Goal: Task Accomplishment & Management: Manage account settings

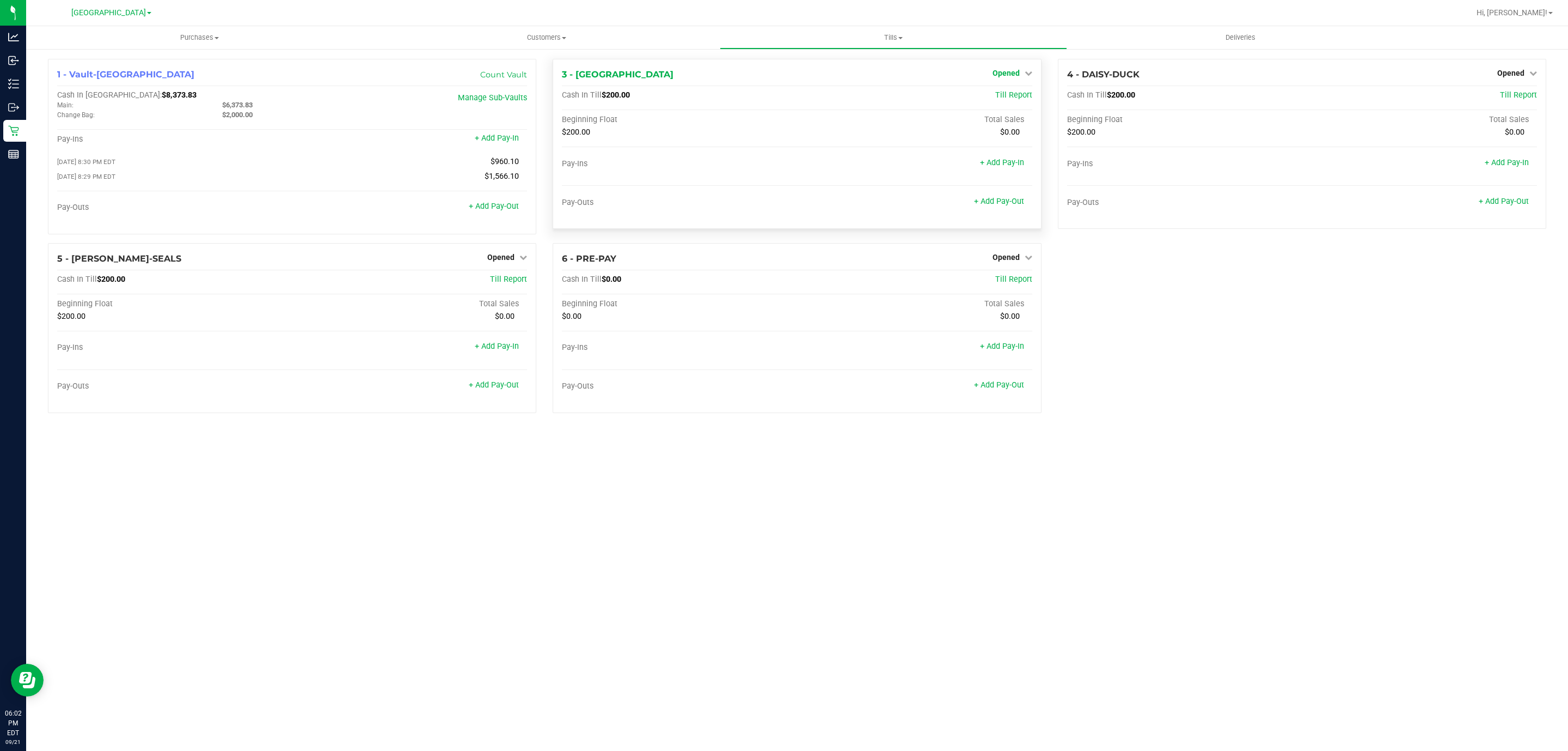
click at [1014, 74] on span "Opened" at bounding box center [1006, 73] width 27 height 9
click at [1006, 98] on link "Close Till" at bounding box center [1007, 95] width 29 height 9
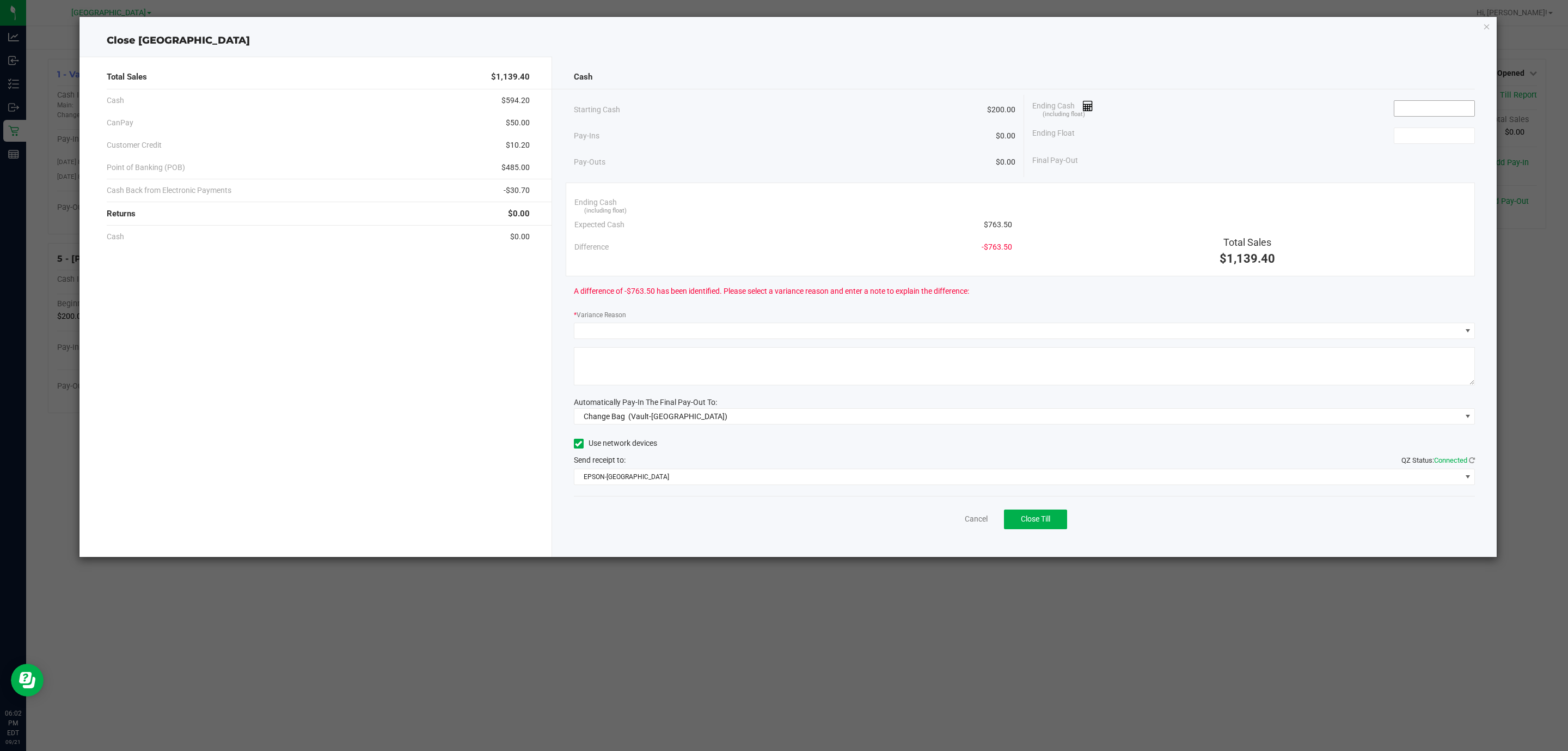
click at [1439, 107] on input at bounding box center [1434, 108] width 80 height 15
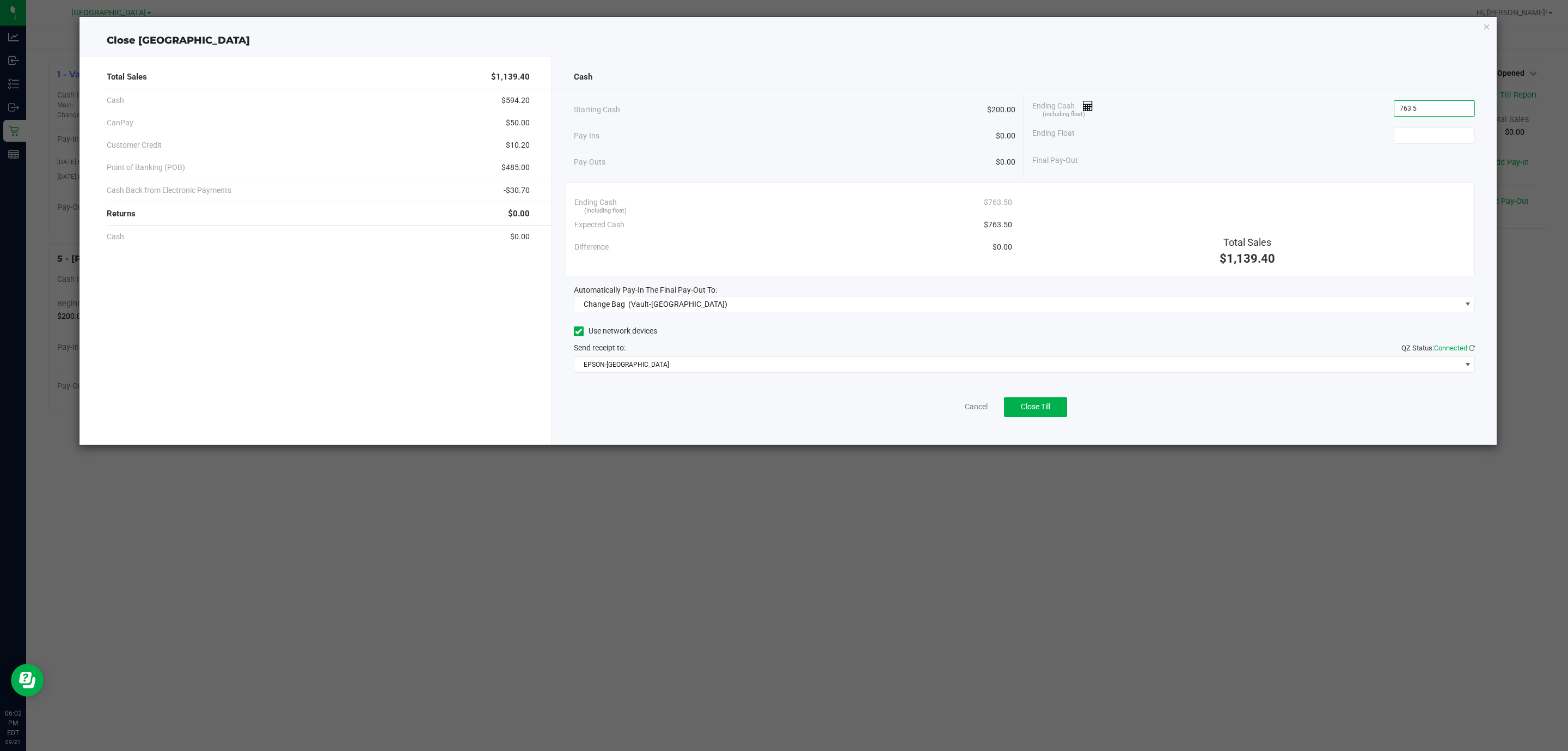
type input "$763.50"
type input "$200.00"
click at [697, 308] on span "(Vault-Deerfield Beach)" at bounding box center [678, 304] width 99 height 9
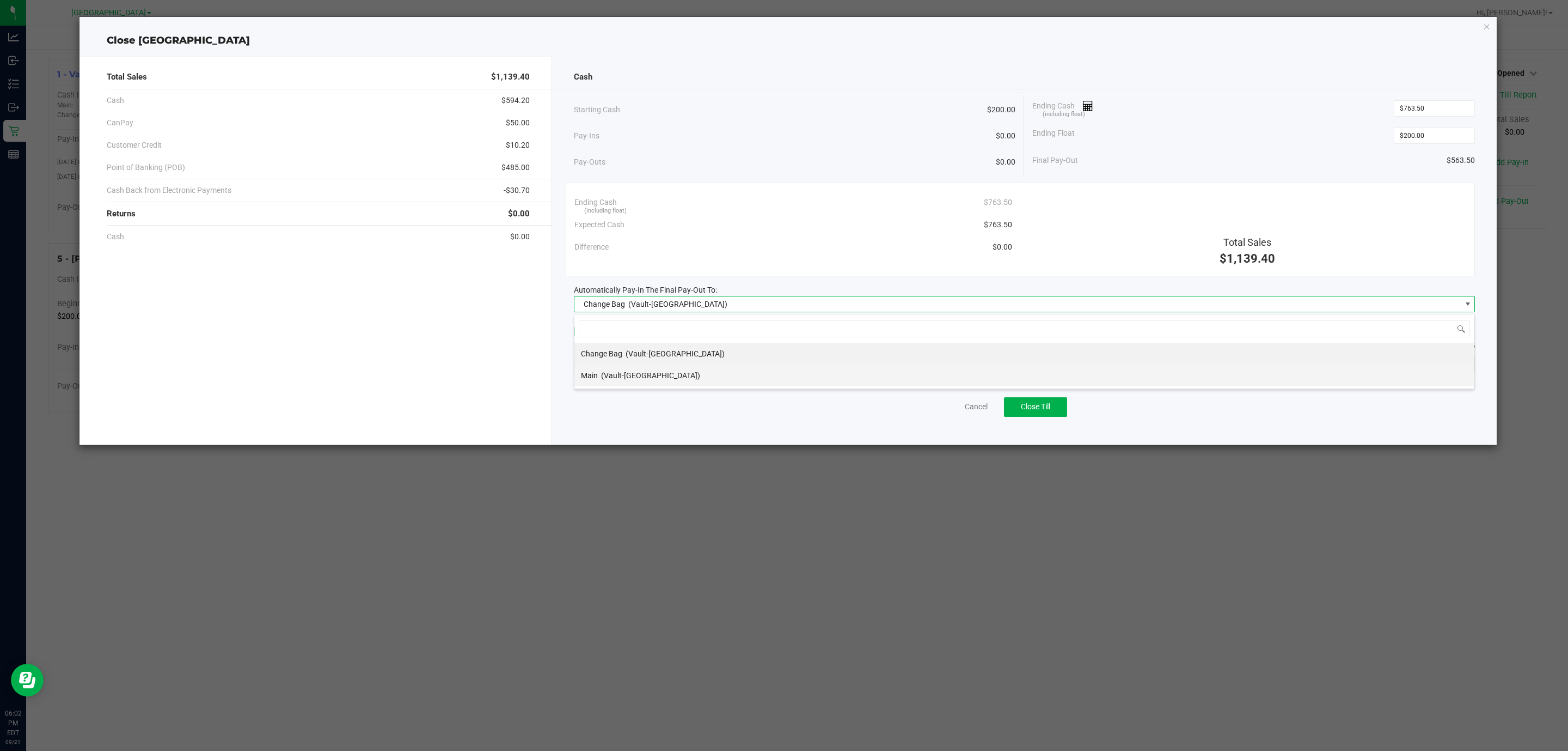
click at [638, 373] on span "(Vault-Deerfield Beach)" at bounding box center [650, 375] width 99 height 9
click at [647, 367] on span "EPSON-CYPRUS" at bounding box center [1018, 364] width 887 height 15
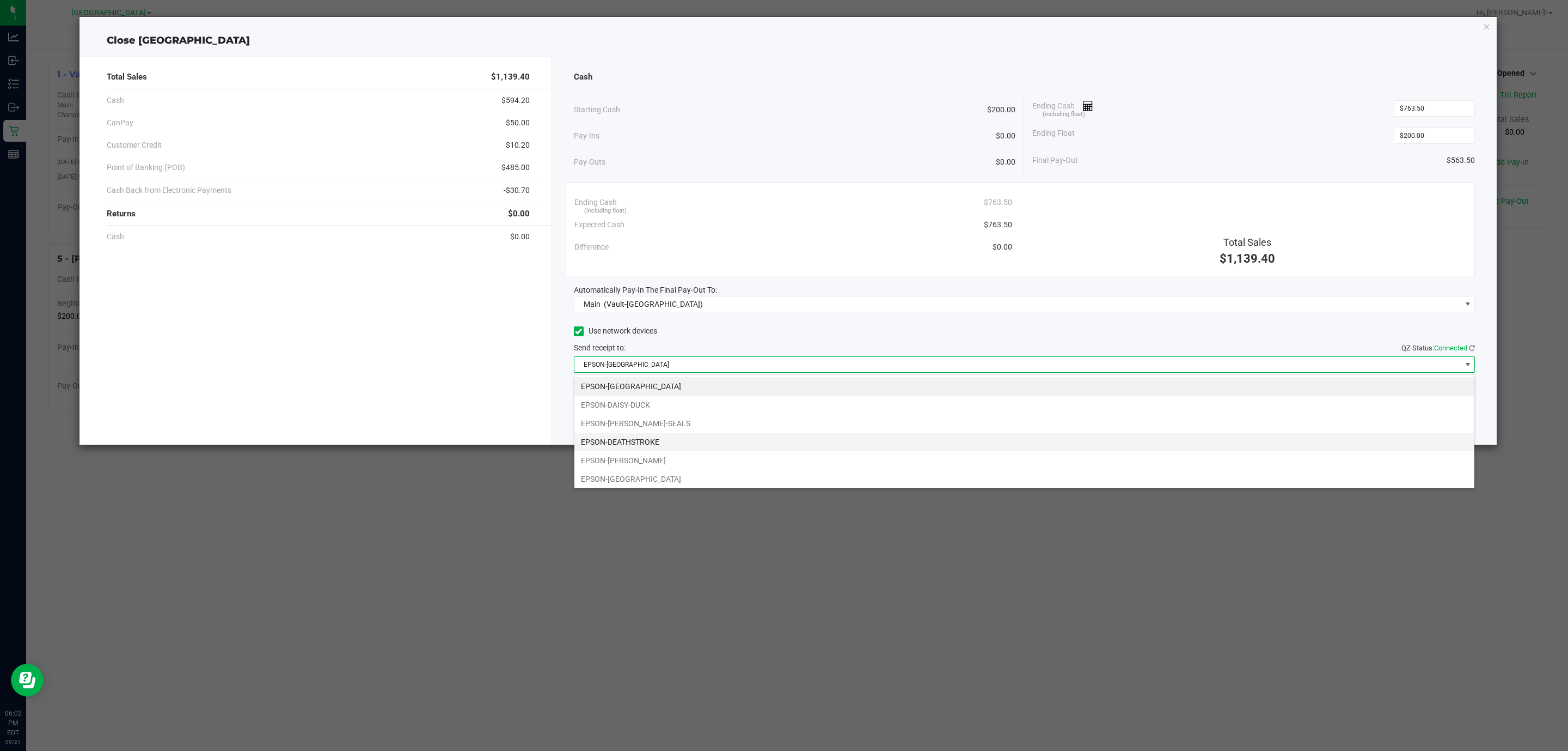
click at [671, 442] on li "EPSON-DEATHSTROKE" at bounding box center [1024, 442] width 900 height 19
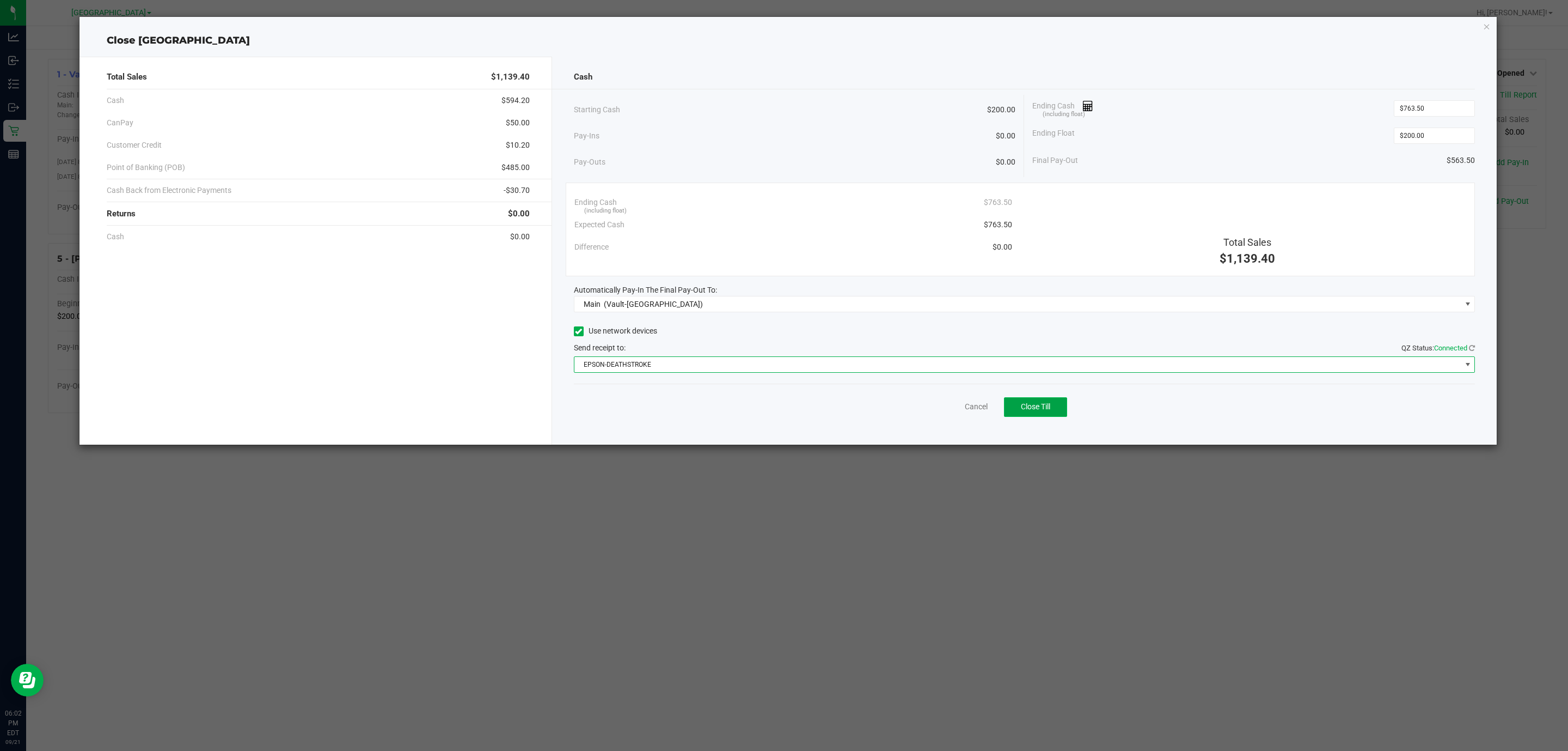
click at [1052, 412] on button "Close Till" at bounding box center [1035, 407] width 63 height 19
click at [946, 411] on link "Dismiss" at bounding box center [952, 407] width 26 height 11
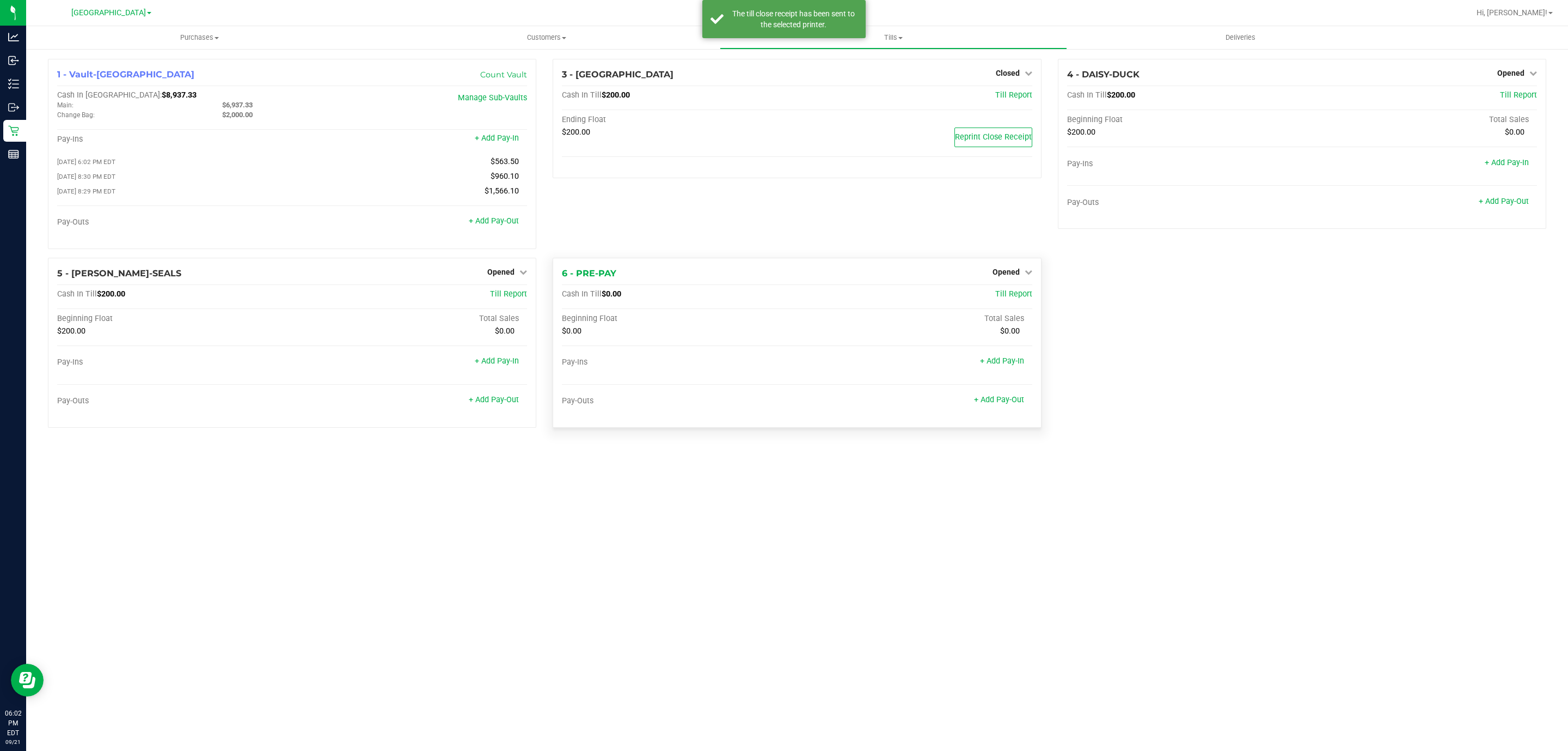
click at [1003, 279] on div "Opened" at bounding box center [1012, 272] width 40 height 13
click at [1003, 272] on span "Opened" at bounding box center [1006, 271] width 27 height 9
click at [1006, 288] on div "Close Till" at bounding box center [1007, 295] width 82 height 29
click at [1006, 297] on link "Close Till" at bounding box center [1007, 294] width 29 height 9
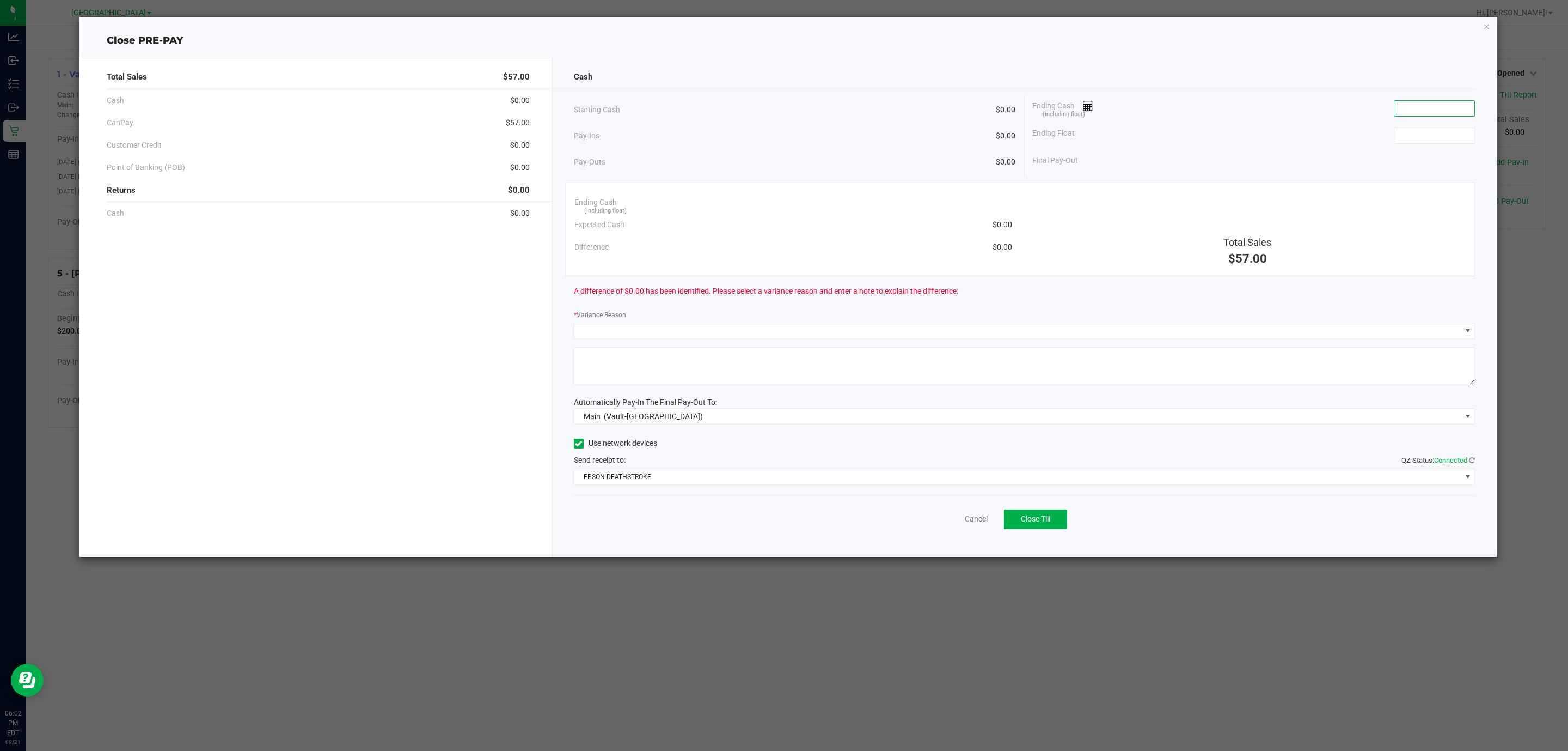
click at [1411, 107] on input at bounding box center [1434, 108] width 80 height 15
type input "$0.00"
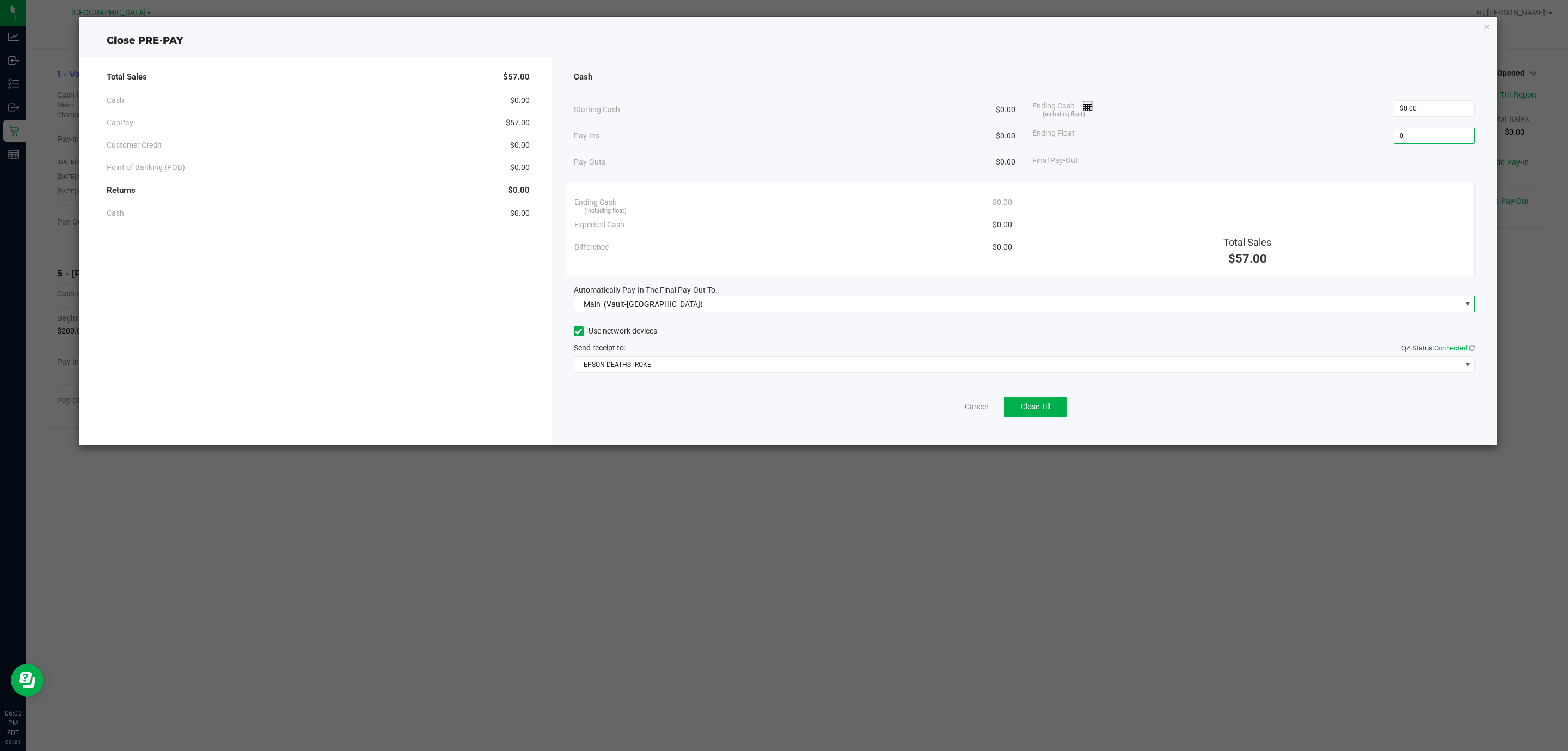
type input "$0.00"
click at [1035, 413] on button "Close Till" at bounding box center [1035, 407] width 63 height 19
click at [954, 412] on link "Dismiss" at bounding box center [952, 407] width 26 height 11
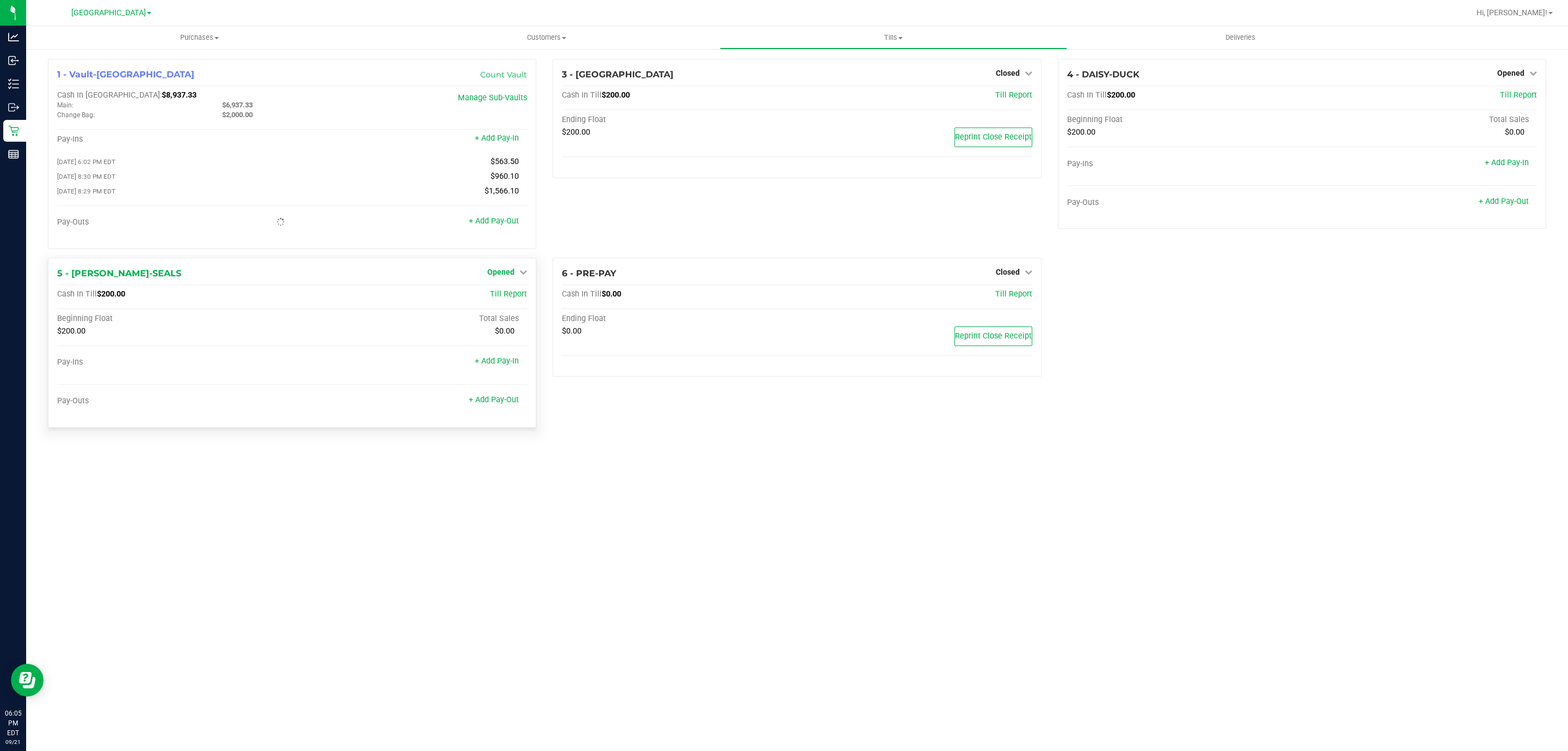
click at [520, 275] on icon at bounding box center [523, 271] width 7 height 7
click at [505, 299] on link "Close Till" at bounding box center [503, 294] width 29 height 9
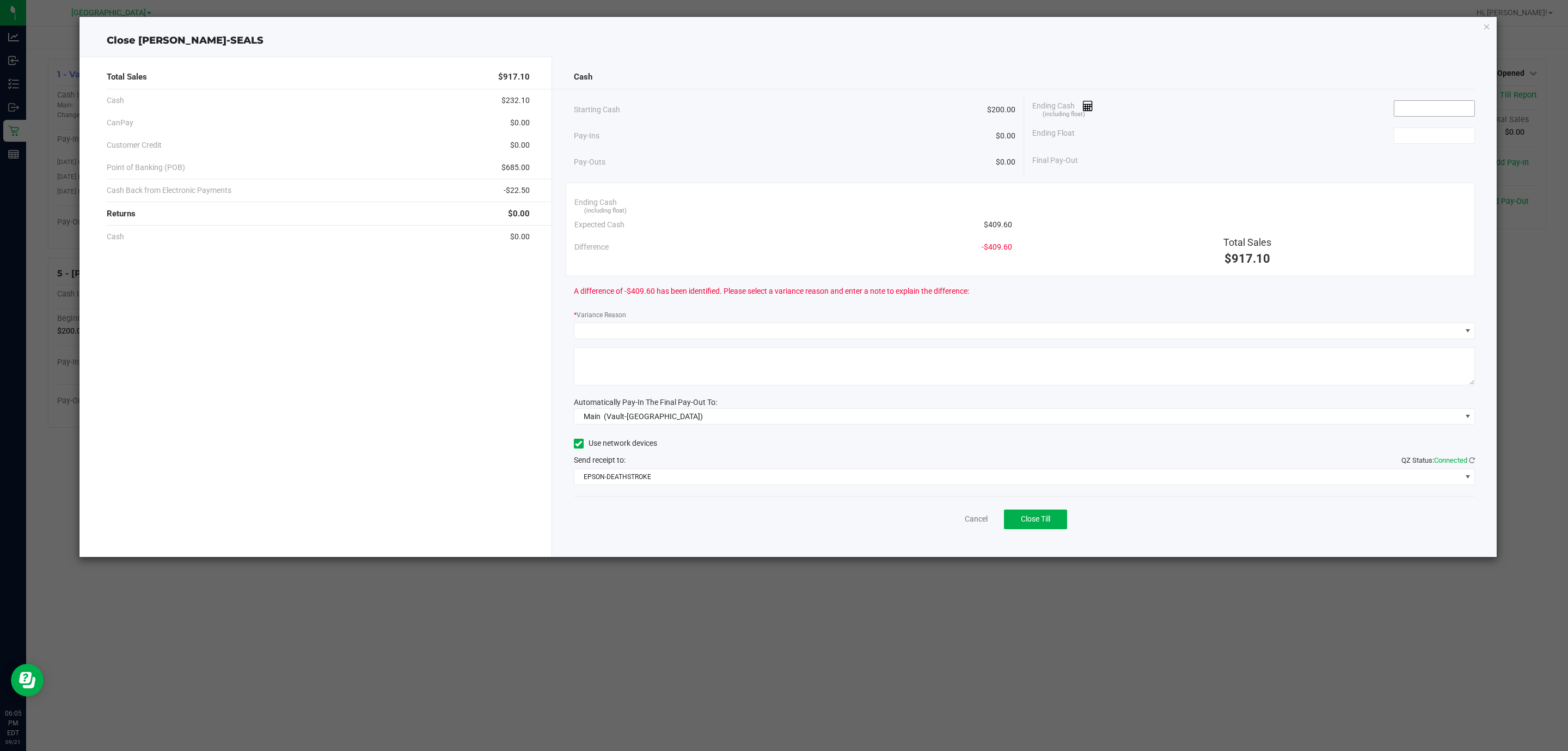
click at [1432, 103] on input at bounding box center [1434, 108] width 80 height 15
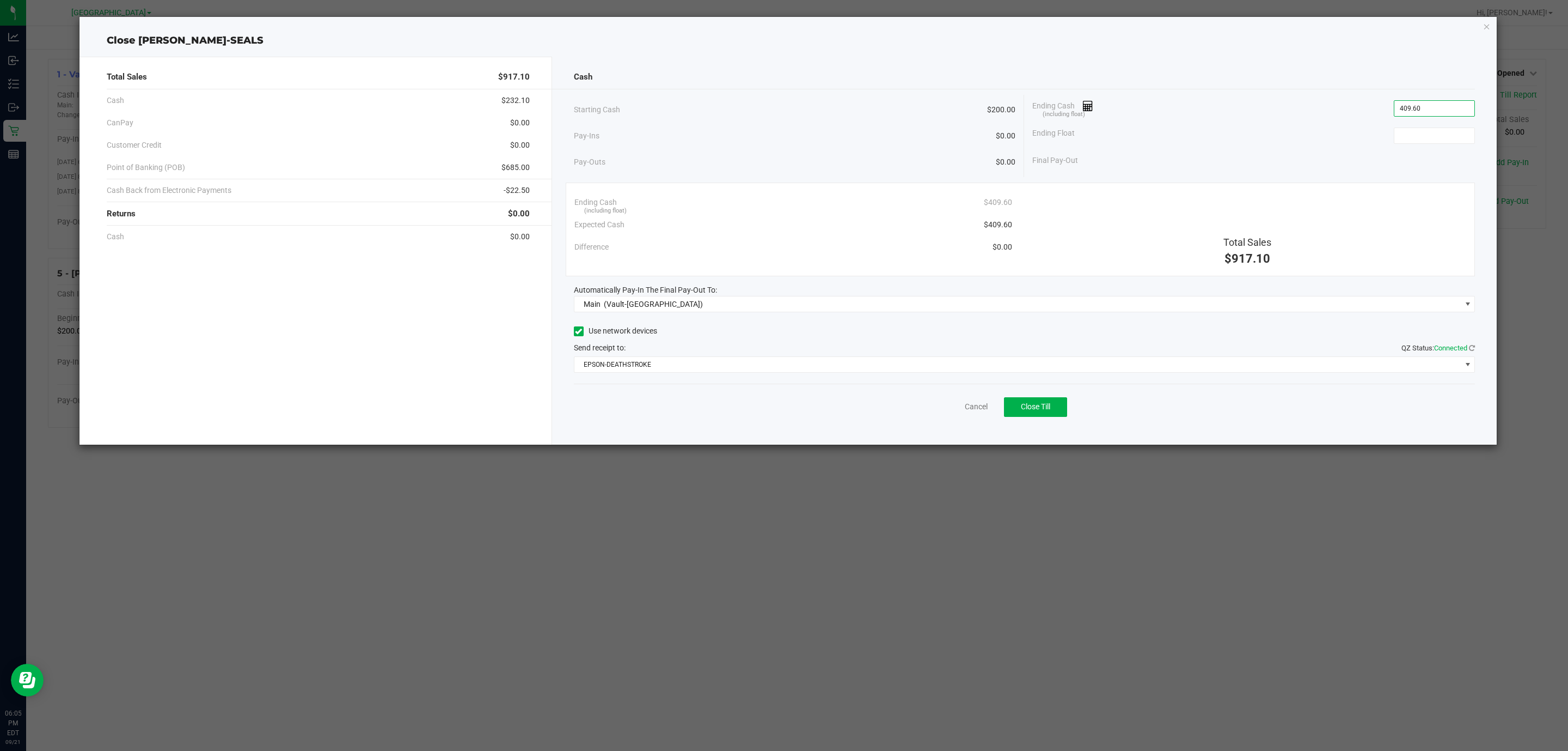
type input "$409.60"
type input "$200.00"
click at [136, 356] on div "Total Sales $917.10 Cash $232.10 CanPay $0.00 Customer Credit $0.00 Point of Ba…" at bounding box center [316, 250] width 473 height 388
click at [1023, 416] on button "Close Till" at bounding box center [1035, 407] width 63 height 19
click at [953, 410] on link "Dismiss" at bounding box center [952, 407] width 26 height 11
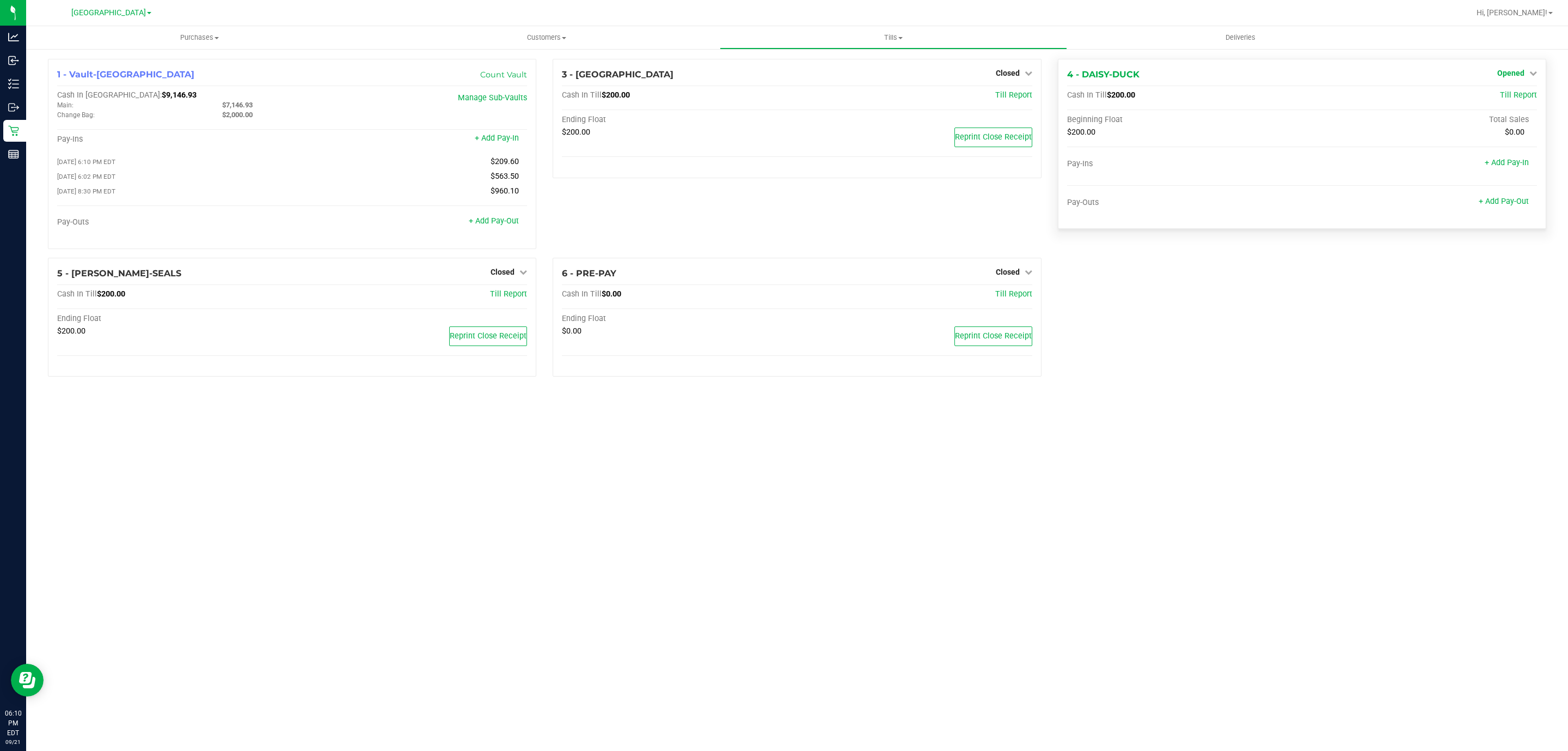
click at [1523, 73] on span "Opened" at bounding box center [1511, 73] width 27 height 9
click at [1503, 94] on link "Close Till" at bounding box center [1512, 95] width 29 height 9
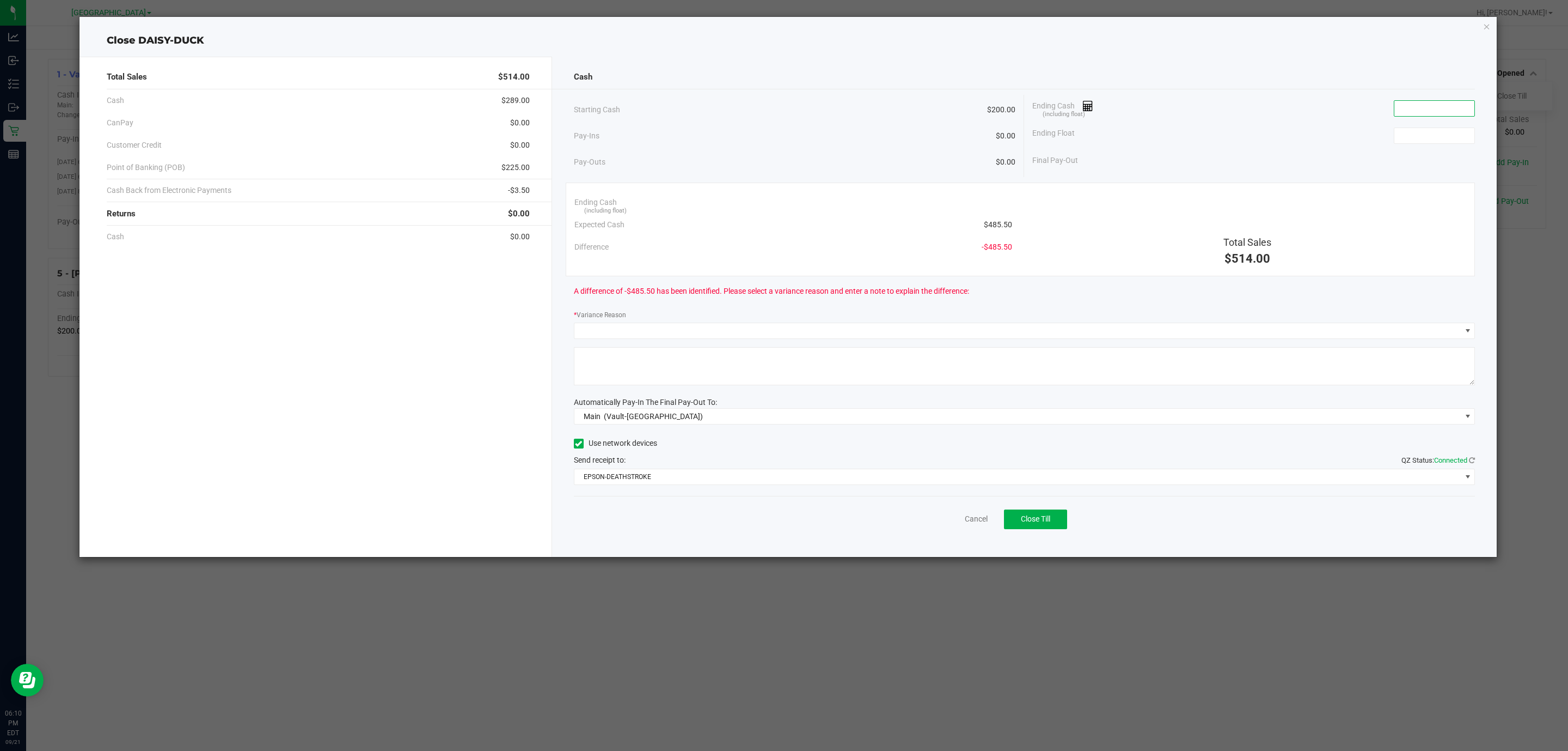
click at [1446, 115] on input at bounding box center [1434, 108] width 80 height 15
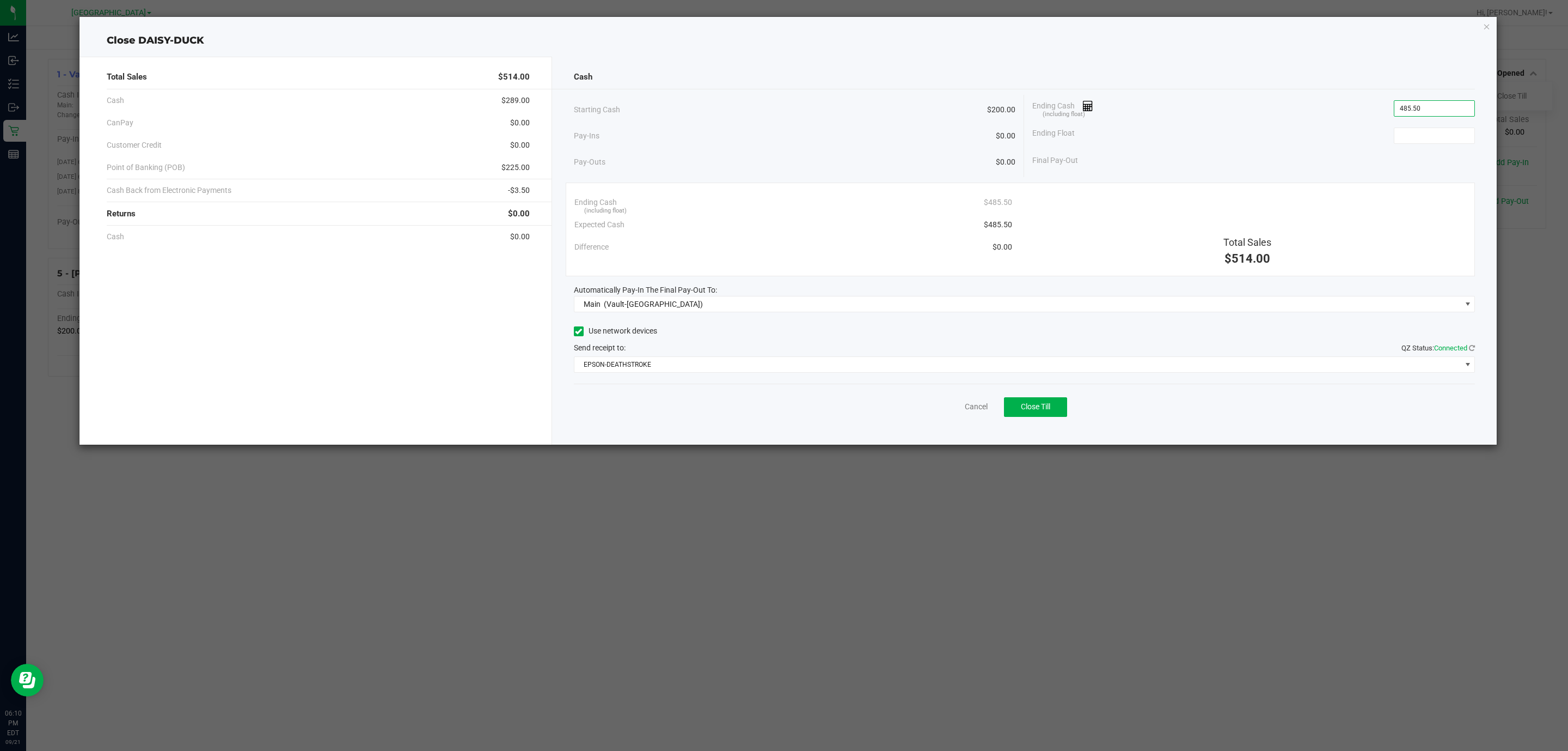
type input "$485.50"
type input "$200.00"
click at [1051, 407] on span "Close Till" at bounding box center [1035, 406] width 29 height 9
click at [952, 402] on div "Dismiss Reprint Closing Receipt" at bounding box center [1024, 405] width 901 height 42
click at [952, 409] on link "Dismiss" at bounding box center [952, 407] width 26 height 11
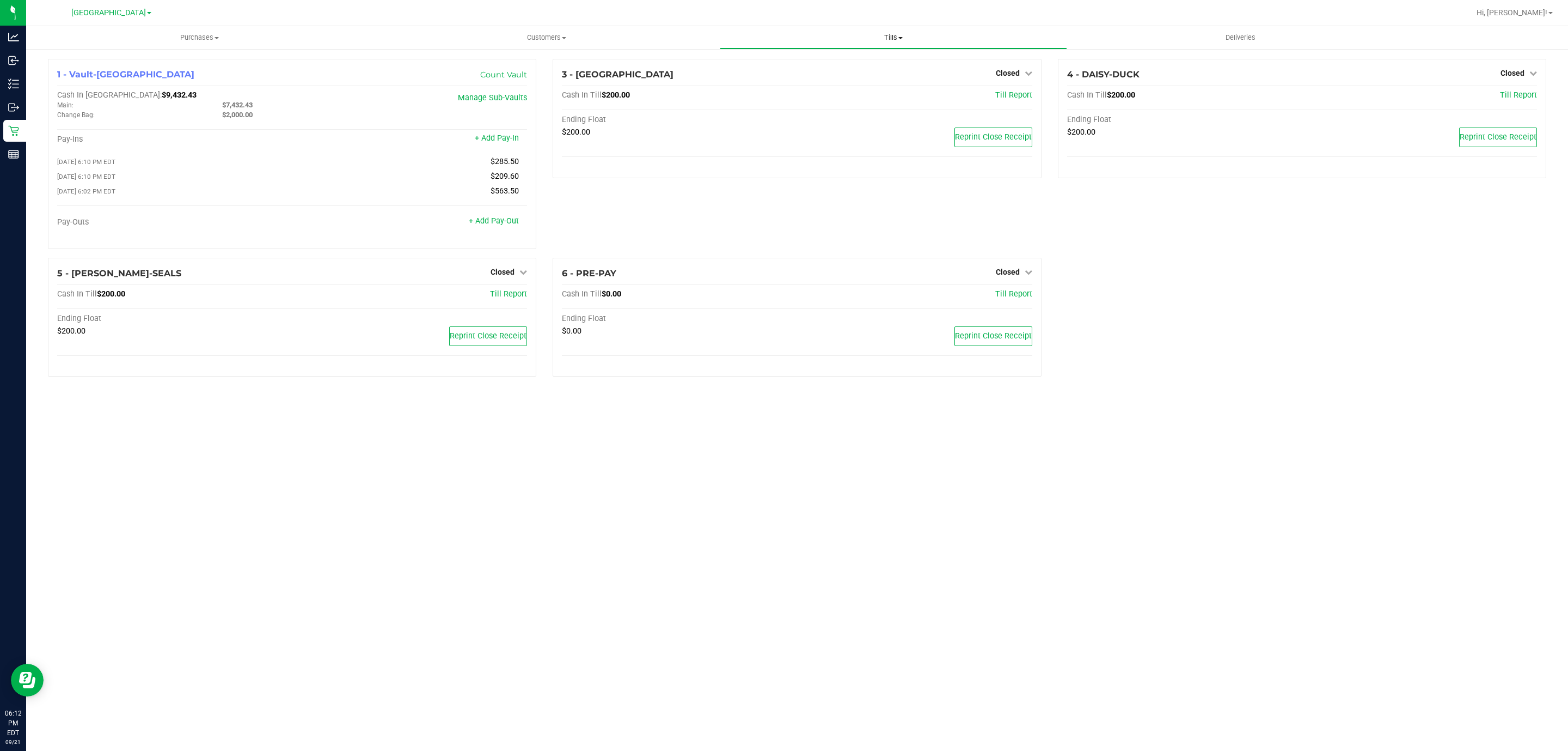
click at [896, 33] on span "Tills" at bounding box center [893, 37] width 345 height 10
click at [834, 78] on li "Reconcile e-payments" at bounding box center [893, 79] width 347 height 13
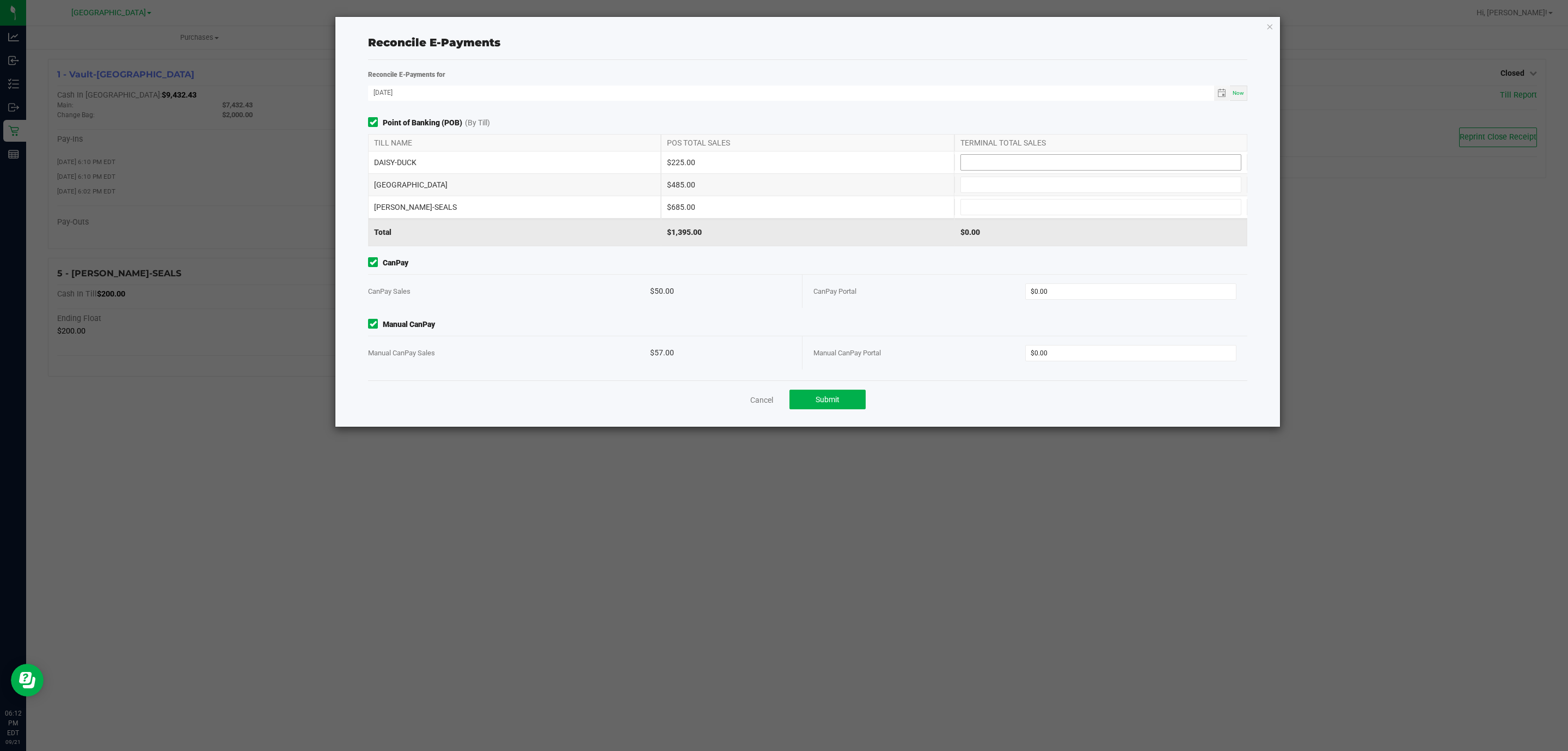
click at [1043, 170] on span at bounding box center [1101, 162] width 281 height 16
click at [1043, 165] on input at bounding box center [1101, 162] width 280 height 15
type input "$225.00"
type input "$485.00"
type input "$685.00"
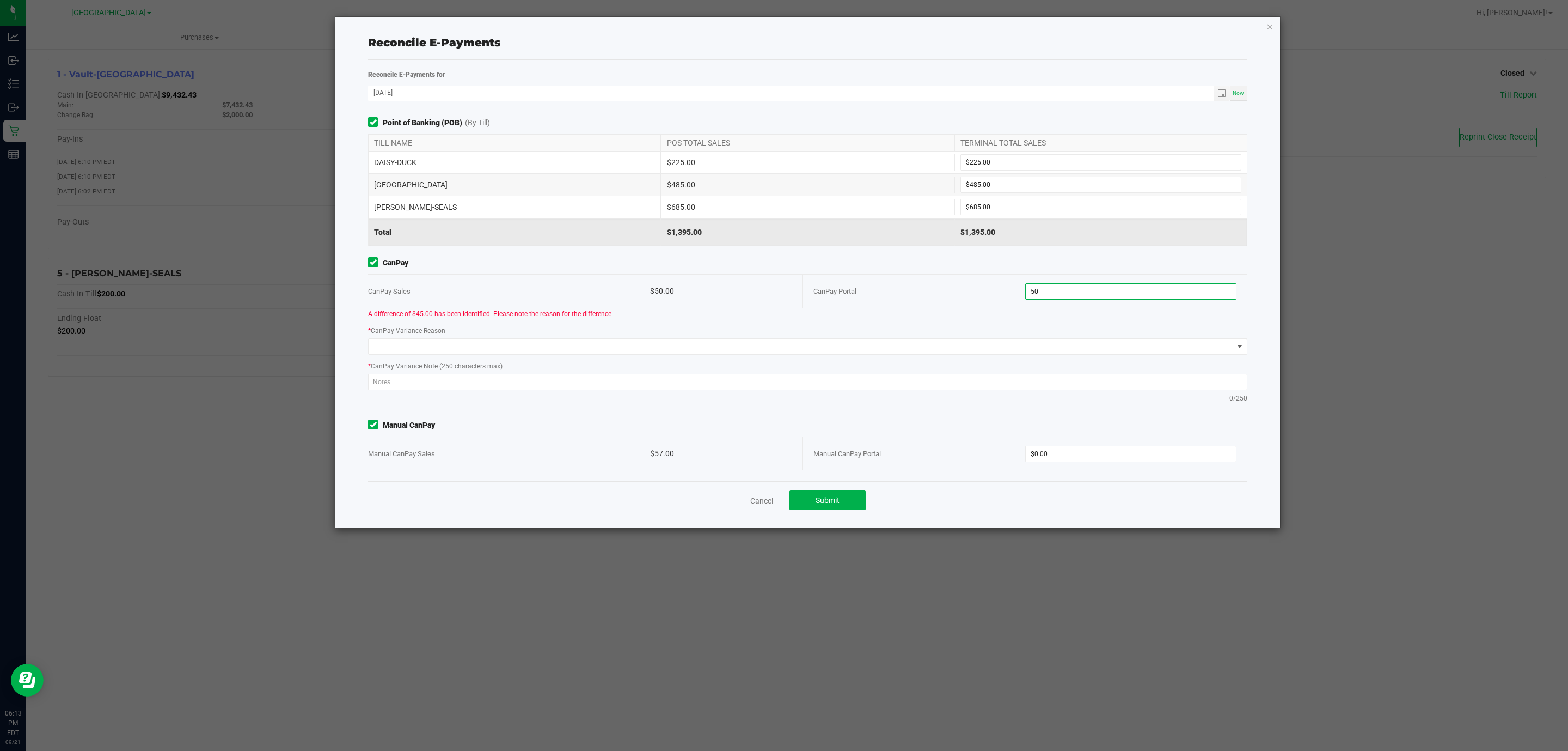
type input "$50.00"
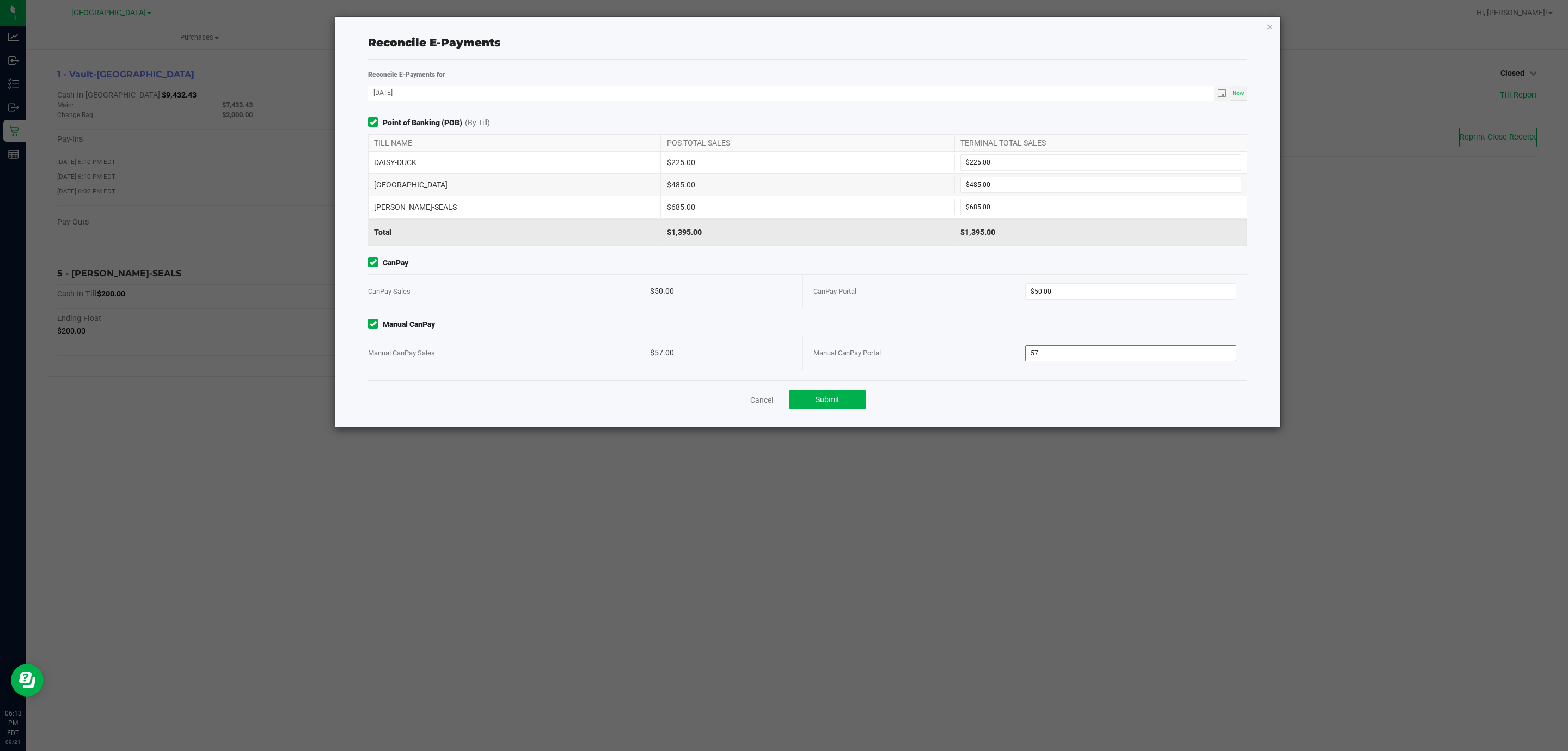
type input "$57.00"
click at [920, 384] on div "Cancel Submit" at bounding box center [808, 399] width 880 height 38
click at [821, 401] on span "Submit" at bounding box center [828, 399] width 24 height 9
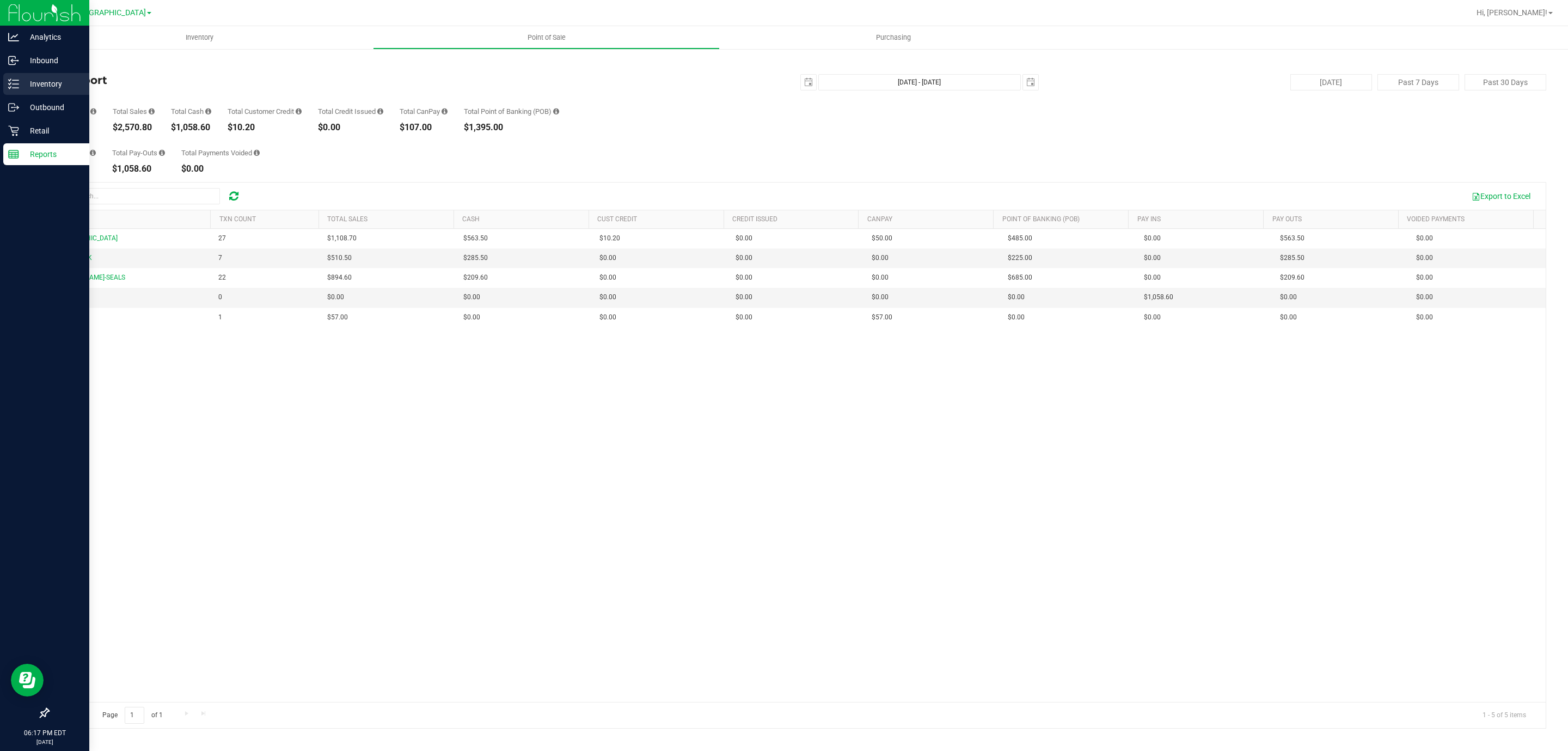
click at [56, 83] on p "Inventory" at bounding box center [52, 84] width 65 height 13
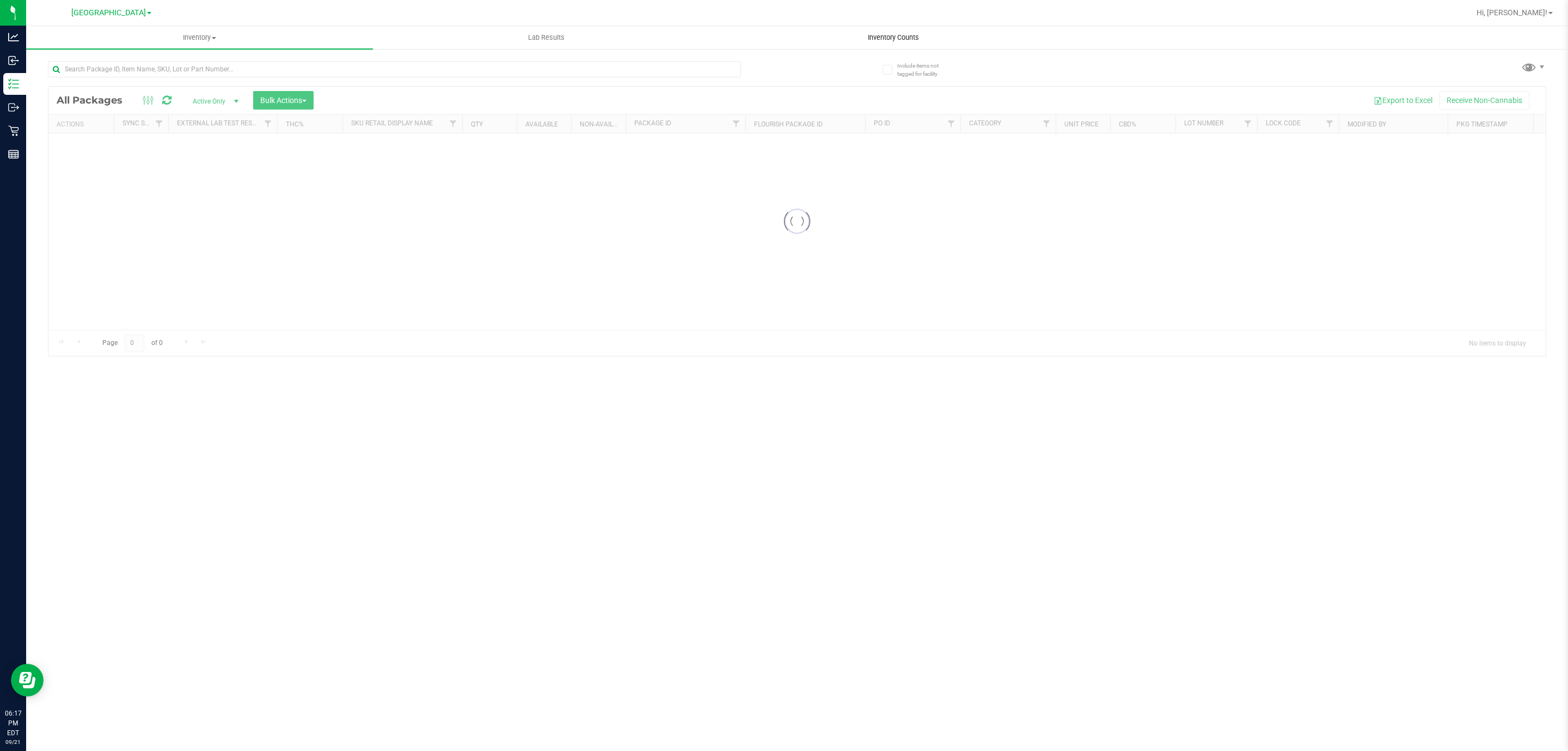
click at [883, 36] on span "Inventory Counts" at bounding box center [893, 37] width 81 height 10
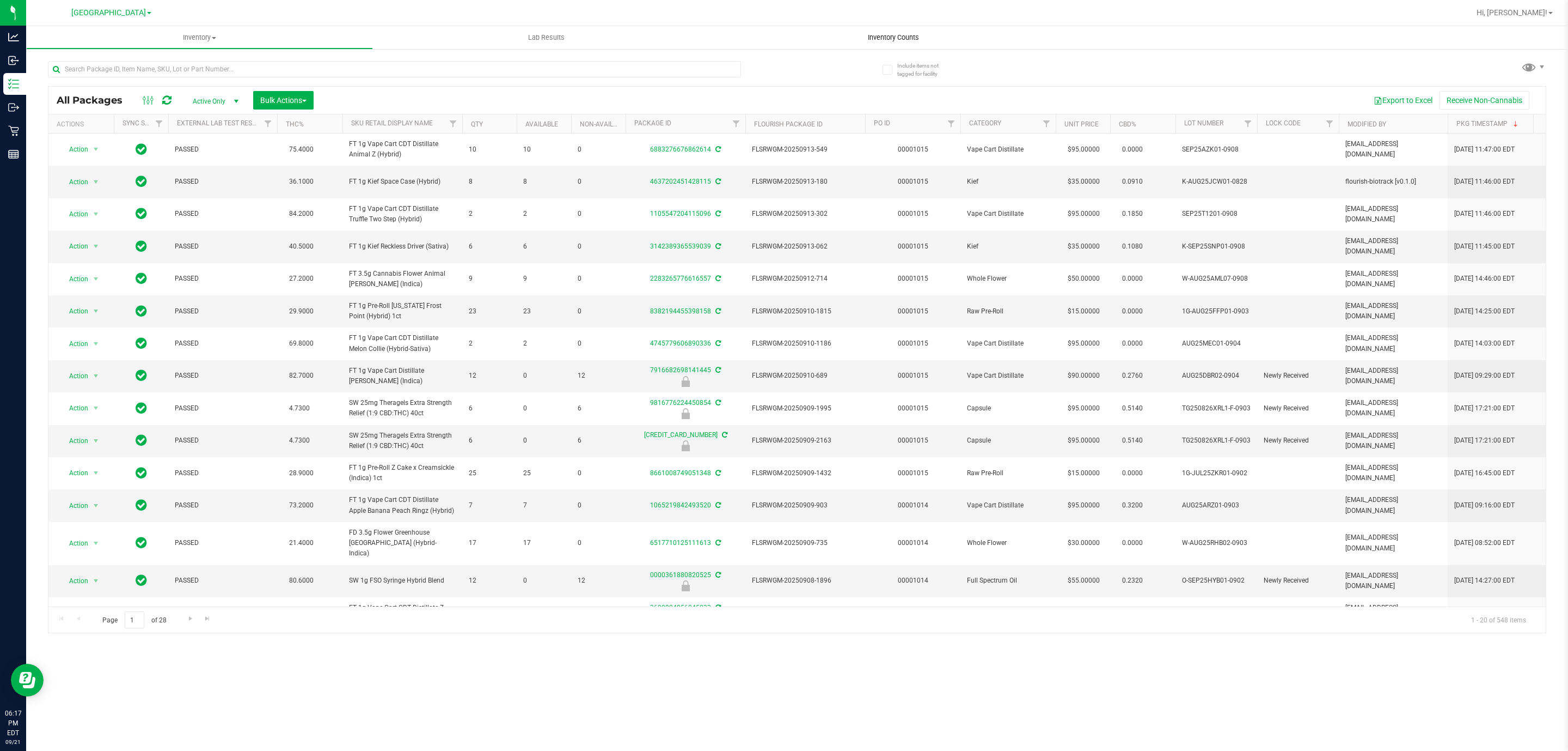
click at [884, 40] on span "Inventory Counts" at bounding box center [893, 37] width 81 height 10
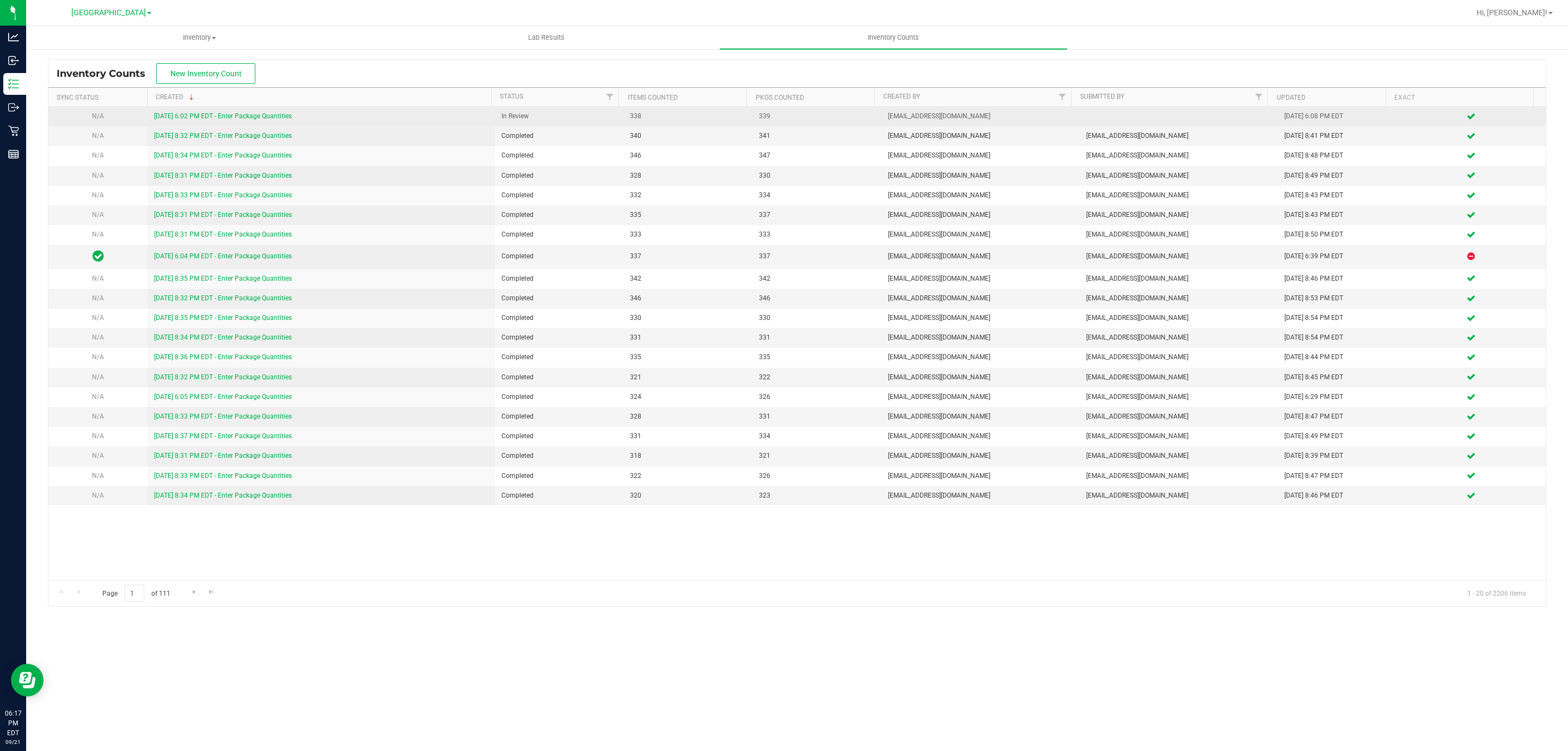
click at [197, 118] on link "[DATE] 6:02 PM EDT - Enter Package Quantities" at bounding box center [223, 115] width 138 height 7
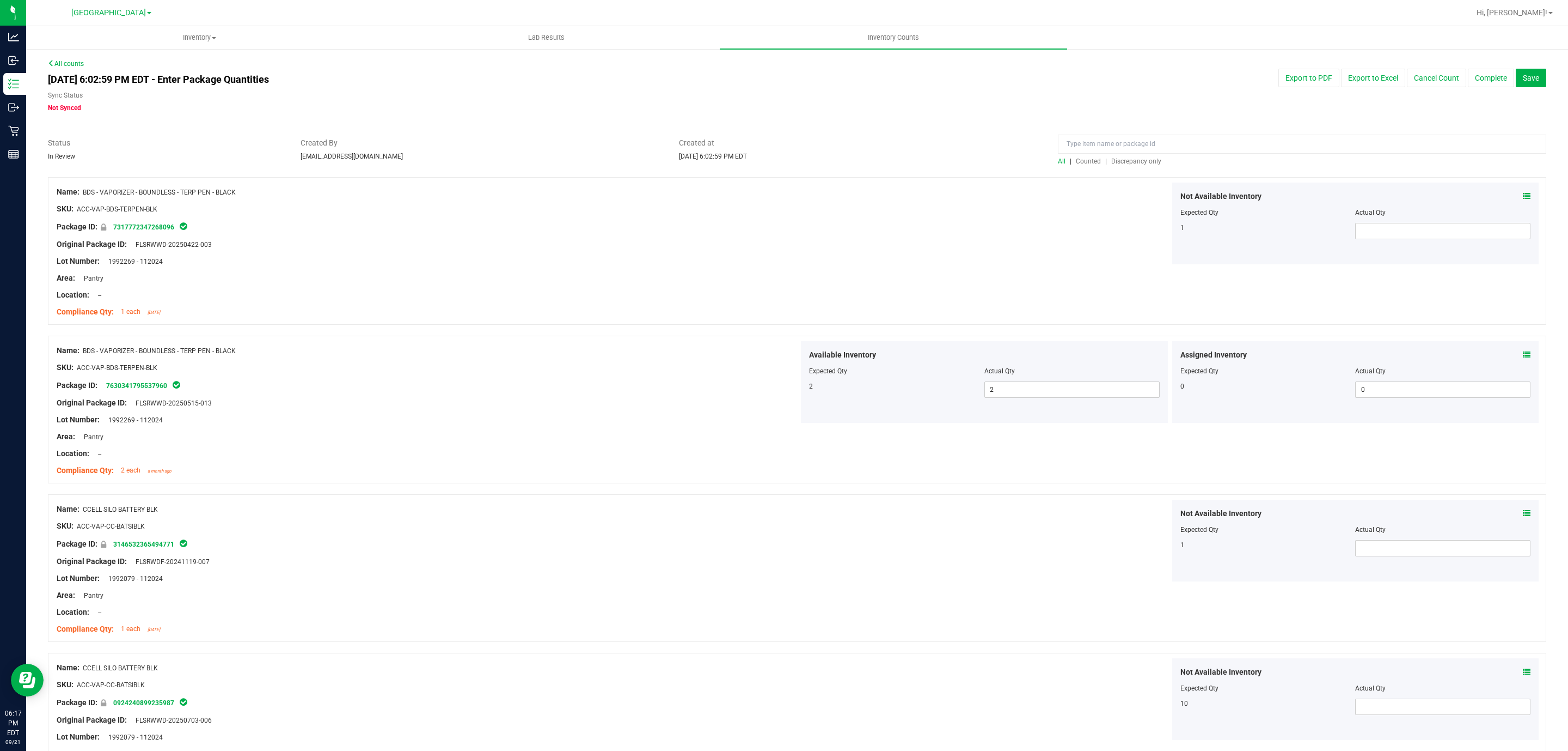
click at [1127, 162] on span "Discrepancy only" at bounding box center [1136, 161] width 50 height 7
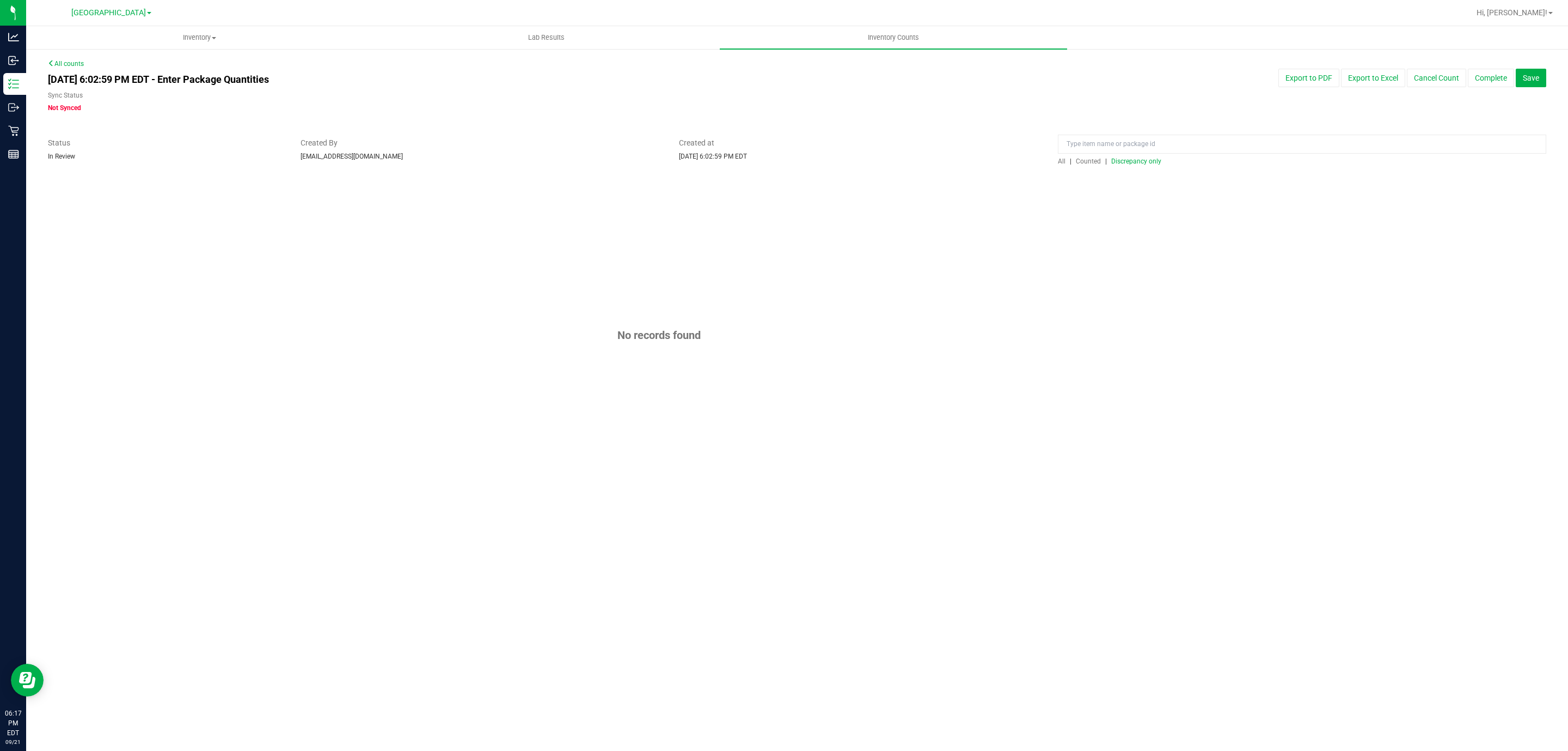
click at [1127, 162] on span "Discrepancy only" at bounding box center [1136, 161] width 50 height 7
click at [1486, 83] on button "Complete" at bounding box center [1491, 78] width 46 height 19
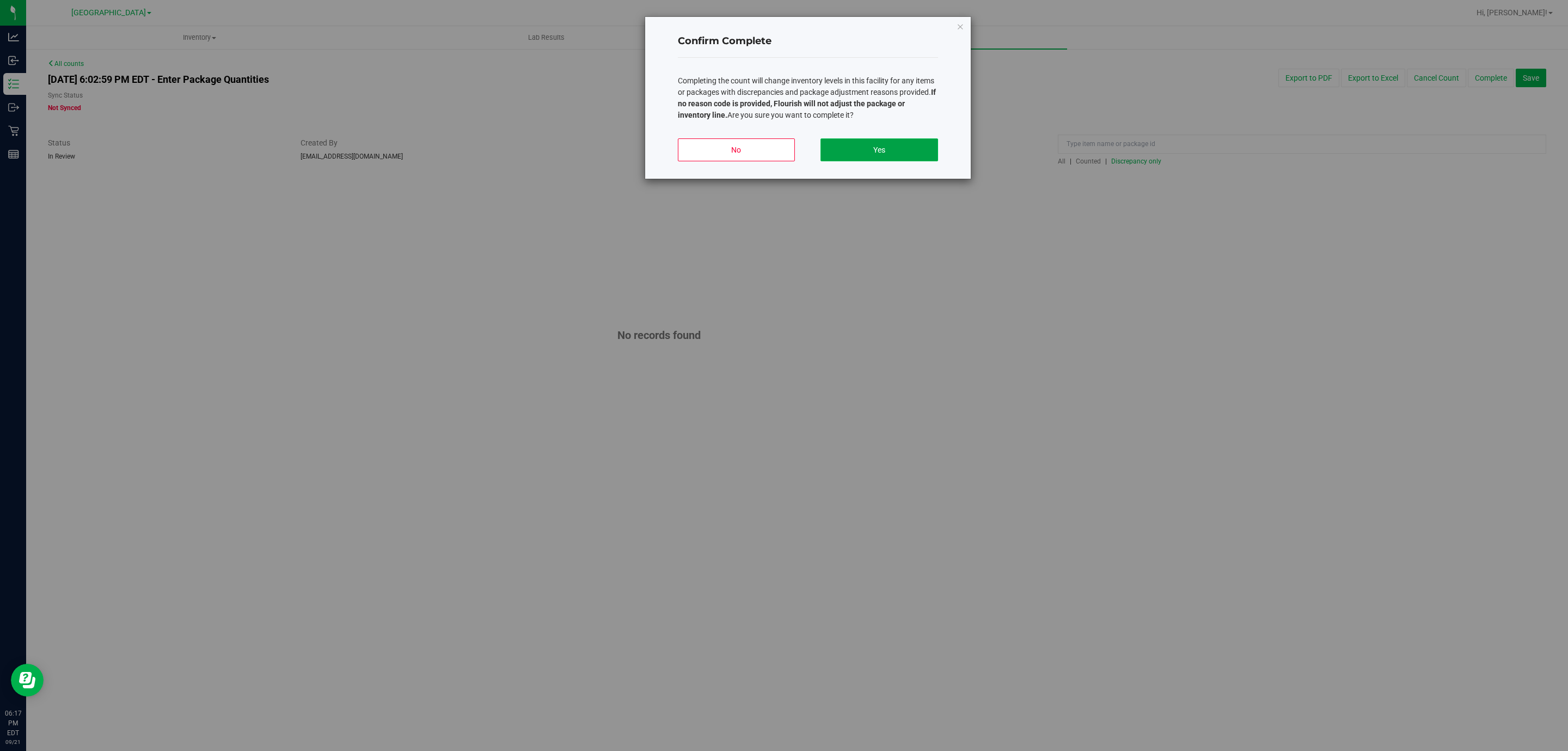
click at [872, 147] on button "Yes" at bounding box center [879, 149] width 117 height 23
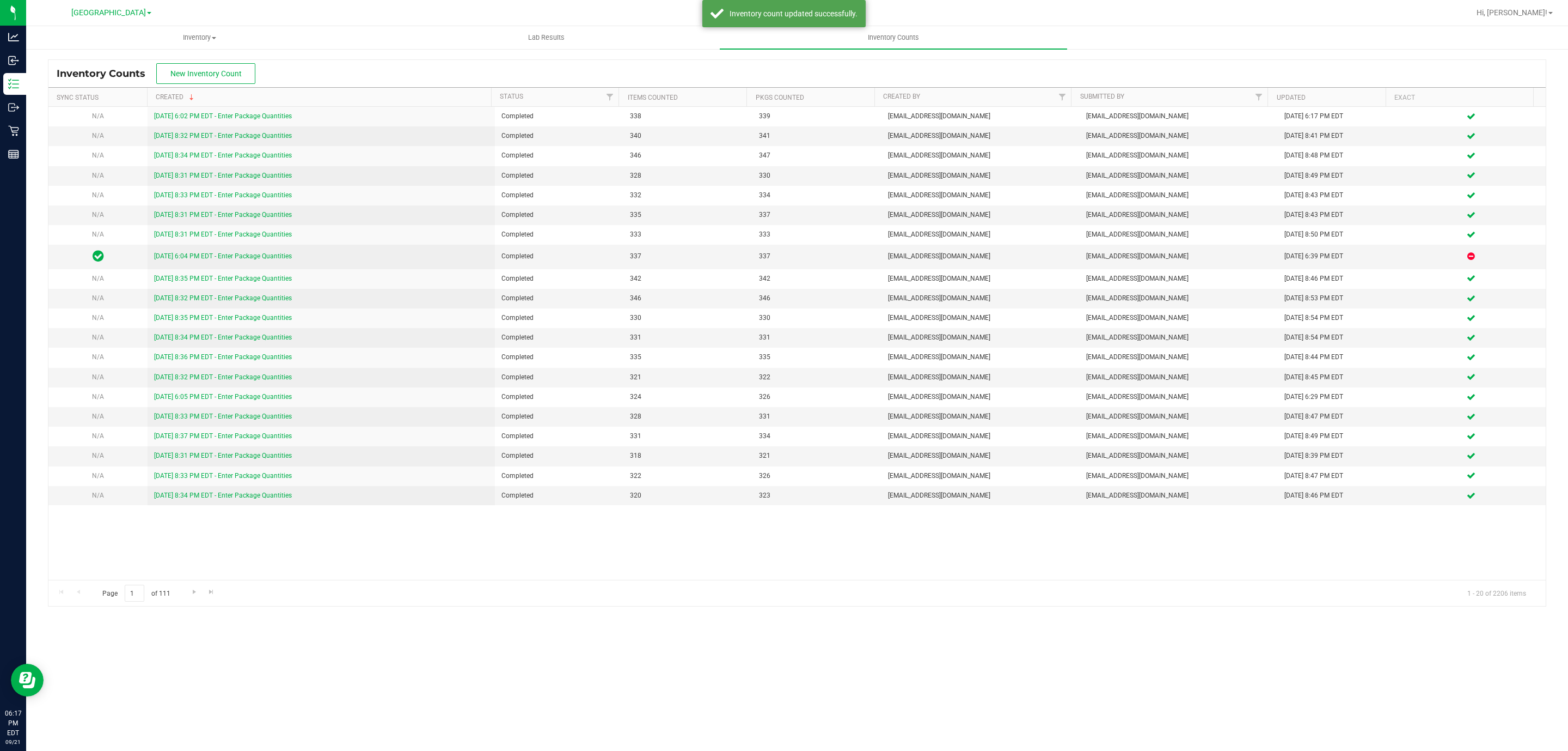
click at [1524, 6] on div "Hi, [PERSON_NAME]!" at bounding box center [1514, 13] width 85 height 19
click at [1521, 11] on span "Hi, [PERSON_NAME]!" at bounding box center [1512, 12] width 71 height 9
click at [1520, 91] on span "Sign Out" at bounding box center [1511, 96] width 31 height 10
